Goal: Information Seeking & Learning: Check status

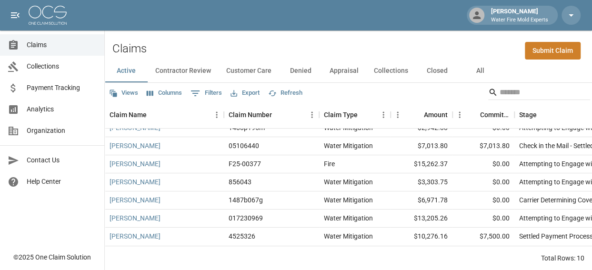
scroll to position [8, 0]
click at [143, 231] on link "[PERSON_NAME]" at bounding box center [135, 236] width 51 height 10
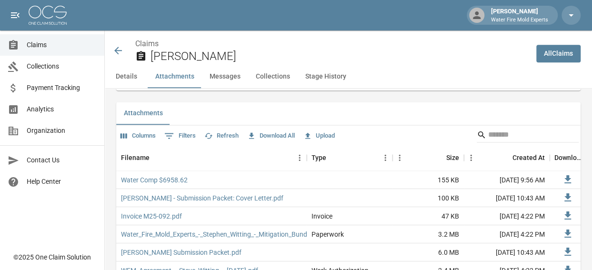
scroll to position [572, 0]
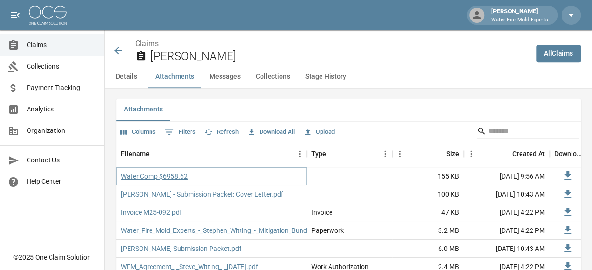
click at [173, 178] on link "Water Comp $6958.62" at bounding box center [154, 177] width 67 height 10
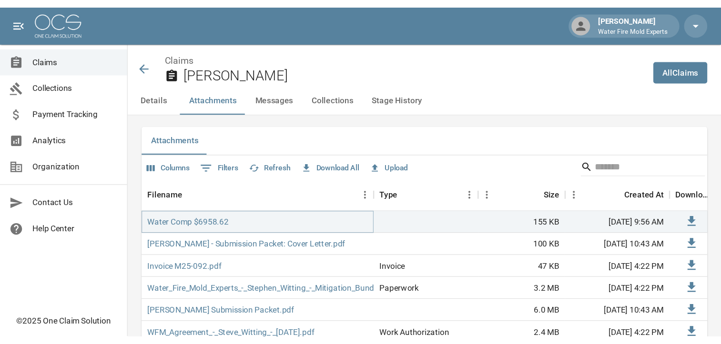
scroll to position [619, 0]
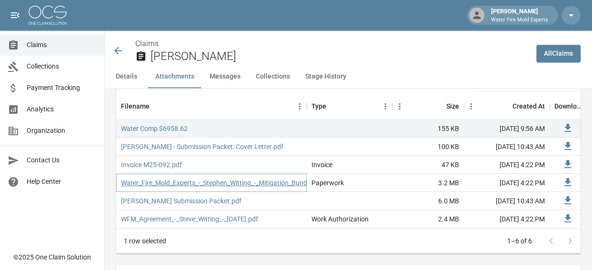
click at [199, 181] on link "Water_Fire_Mold_Experts_-_Stephen_Witting_-_Mitigation_Bundle.pdf" at bounding box center [222, 183] width 203 height 10
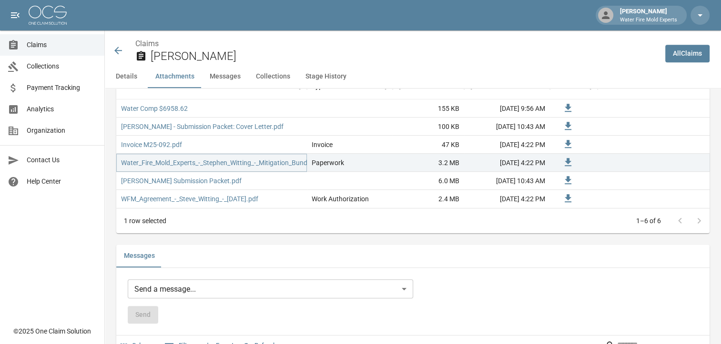
scroll to position [572, 0]
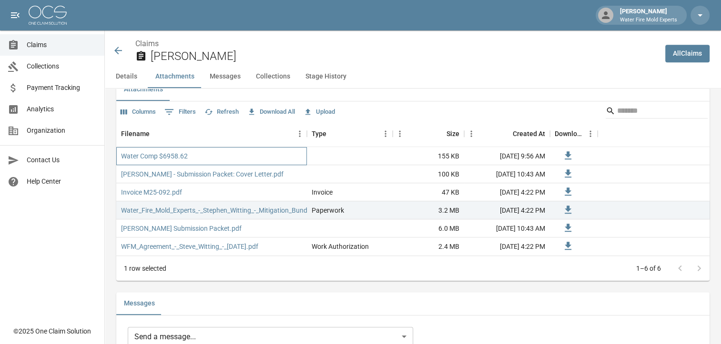
click at [204, 151] on div "Water Comp $6958.62" at bounding box center [211, 156] width 191 height 18
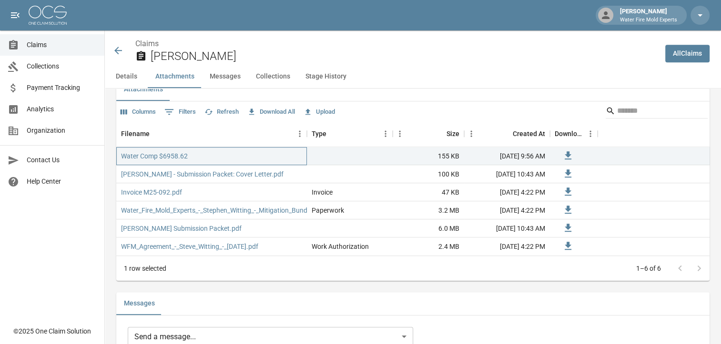
click at [205, 152] on div "Water Comp $6958.62" at bounding box center [211, 156] width 191 height 18
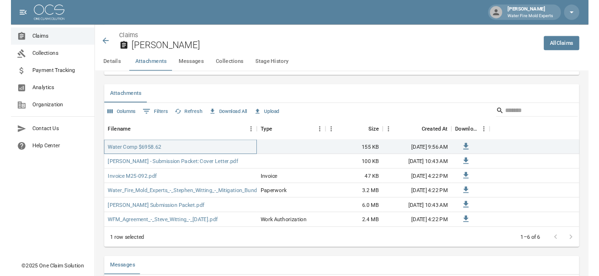
scroll to position [524, 0]
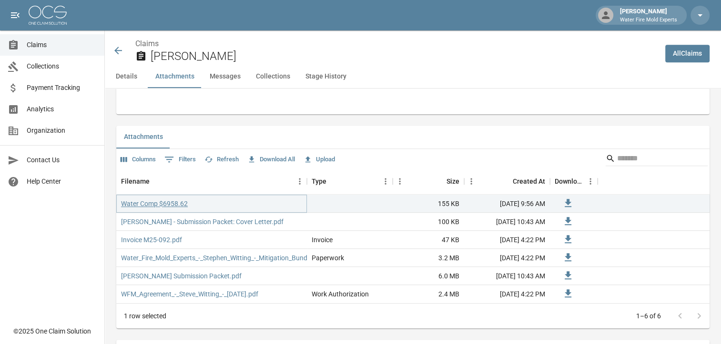
click at [173, 205] on link "Water Comp $6958.62" at bounding box center [154, 204] width 67 height 10
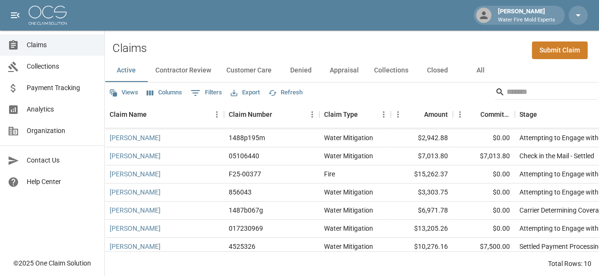
scroll to position [58, 0]
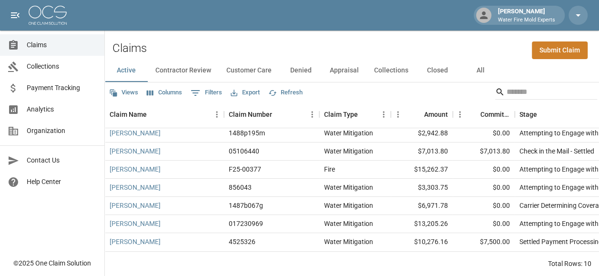
click at [474, 60] on button "All" at bounding box center [480, 70] width 43 height 23
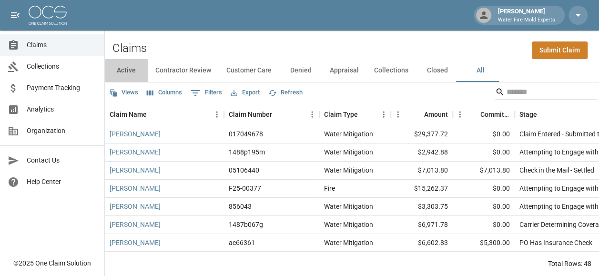
click at [128, 62] on button "Active" at bounding box center [126, 70] width 43 height 23
click at [479, 61] on button "All" at bounding box center [480, 70] width 43 height 23
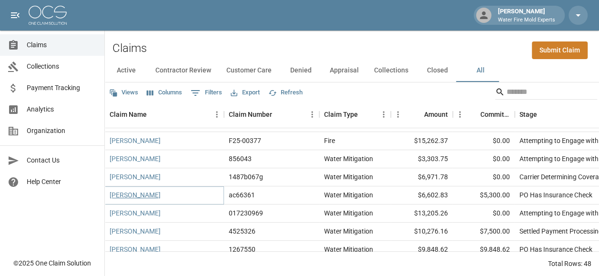
click at [136, 190] on link "[PERSON_NAME]" at bounding box center [135, 195] width 51 height 10
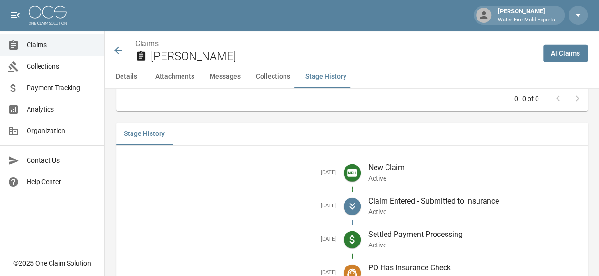
scroll to position [1267, 0]
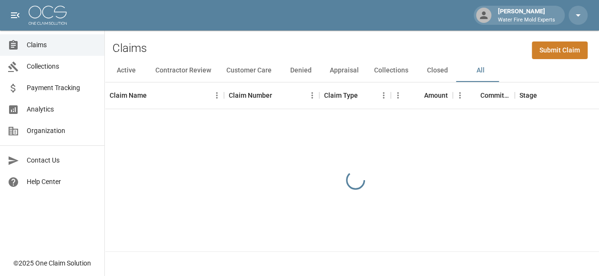
scroll to position [8, 0]
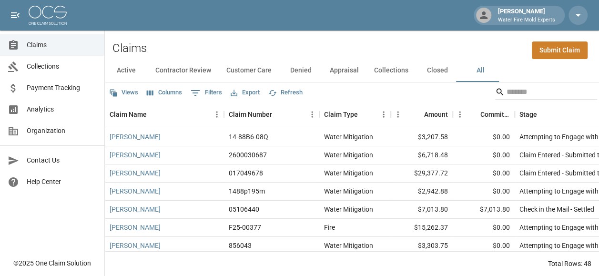
click at [128, 61] on button "Active" at bounding box center [126, 70] width 43 height 23
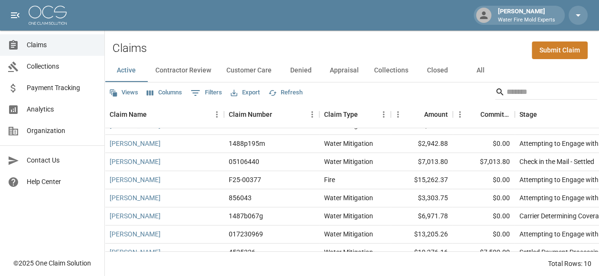
scroll to position [58, 0]
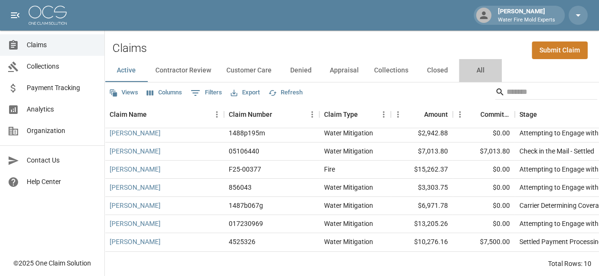
click at [475, 66] on button "All" at bounding box center [480, 70] width 43 height 23
